Goal: Use online tool/utility: Utilize a website feature to perform a specific function

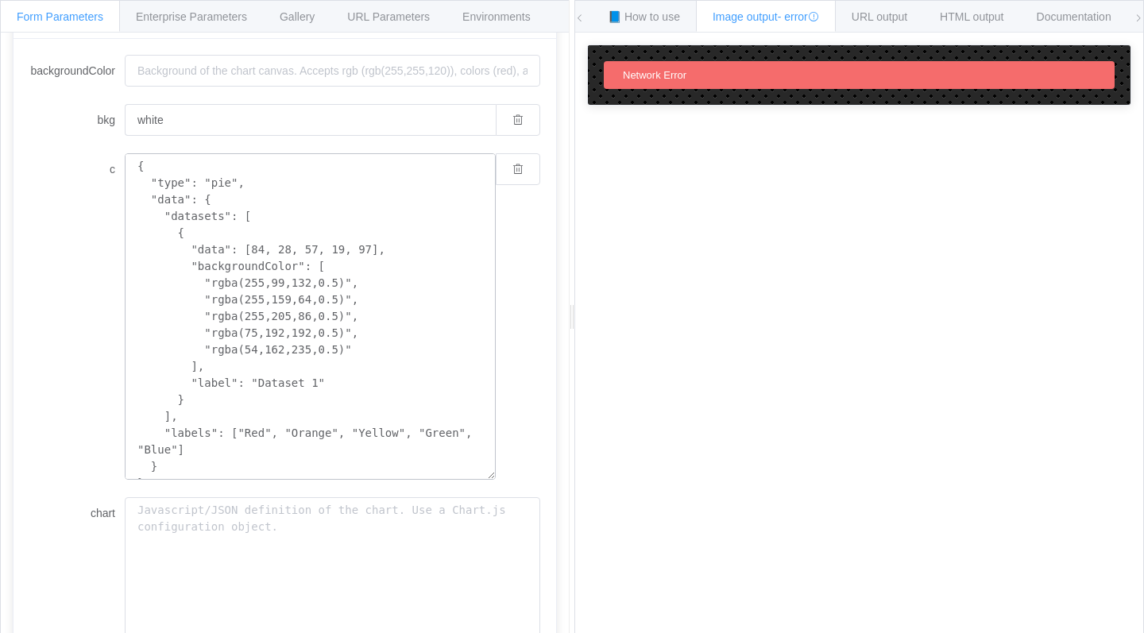
scroll to position [137, 0]
